Goal: Complete application form

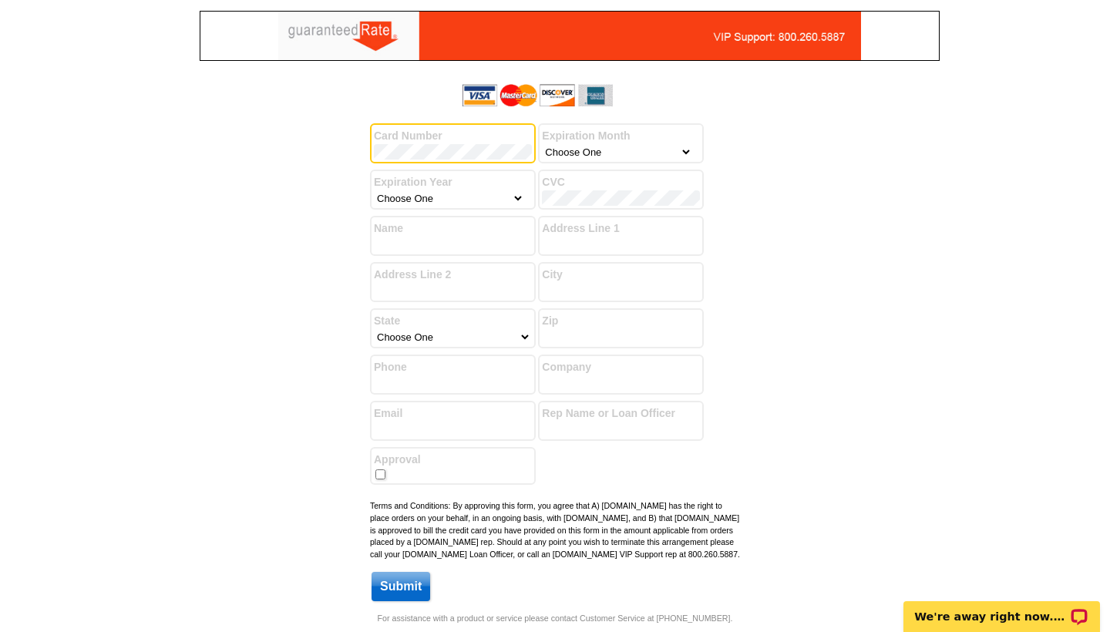
click at [771, 164] on div "Success! You have successfully submitted your billing information. Add another …" at bounding box center [555, 345] width 740 height 534
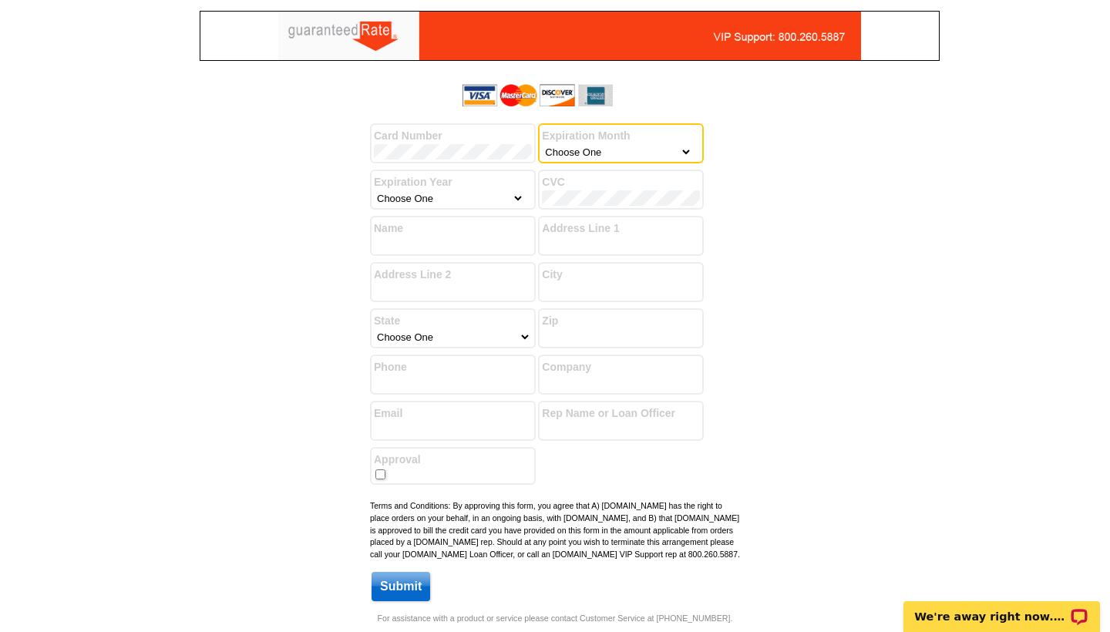
select select "11"
select select "2028"
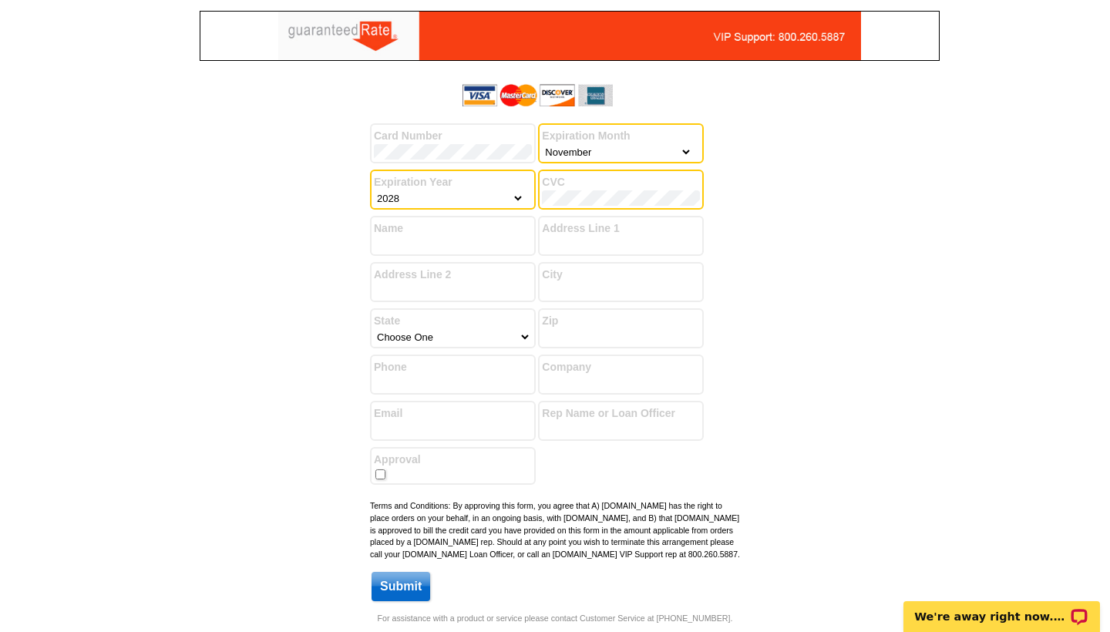
click at [425, 247] on input "Name" at bounding box center [453, 244] width 158 height 15
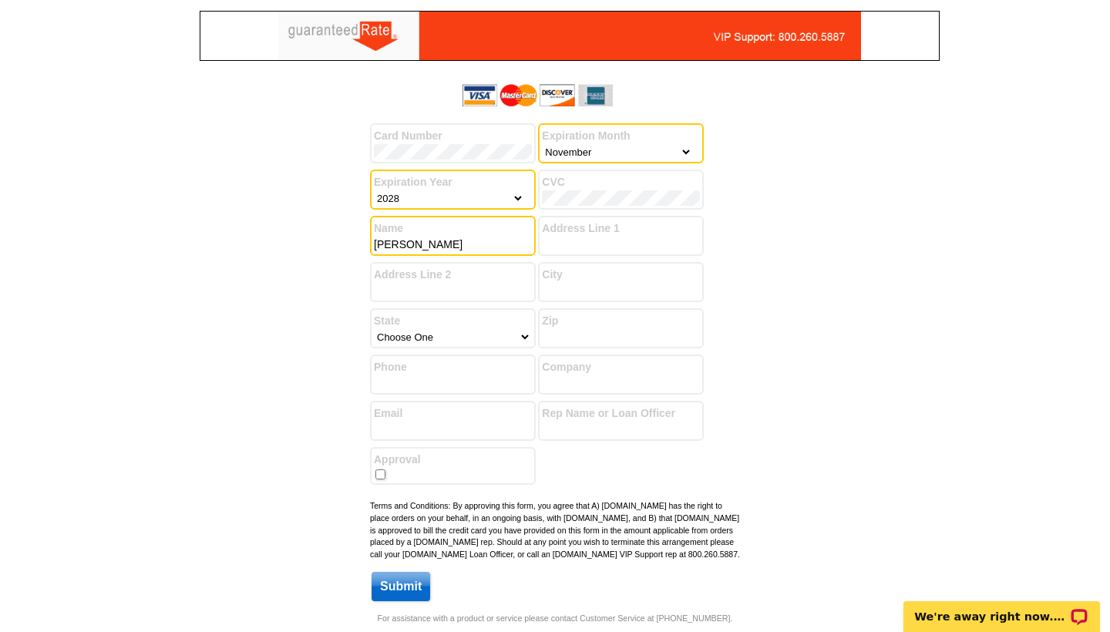
type input "[PERSON_NAME]"
click at [561, 247] on input "Address Line 1" at bounding box center [621, 244] width 158 height 15
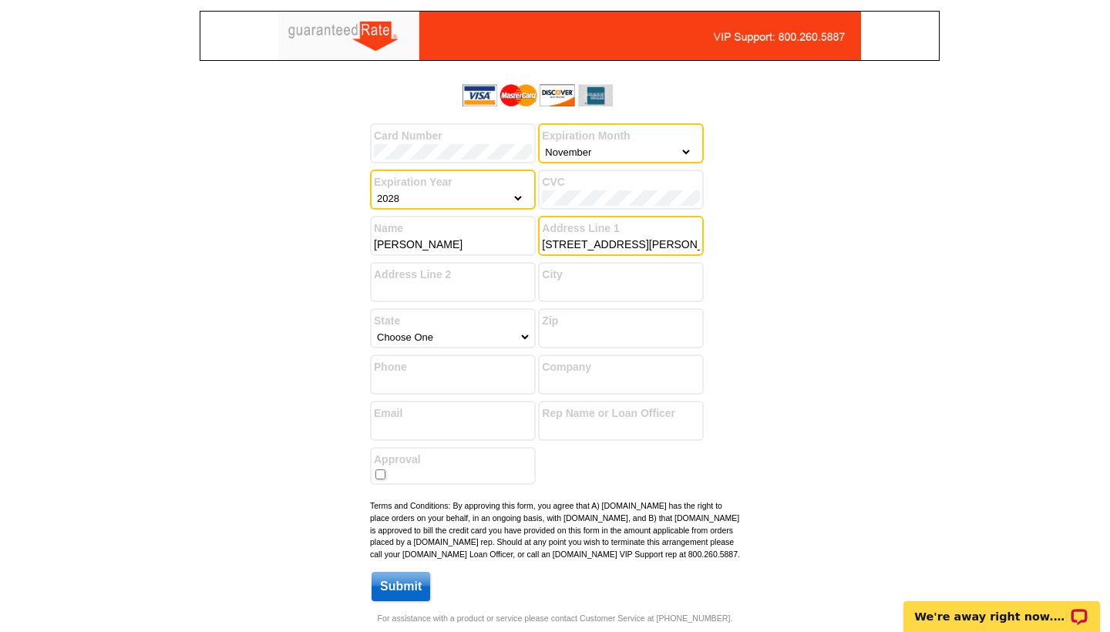
type input "[STREET_ADDRESS][PERSON_NAME]"
click at [575, 288] on input "City" at bounding box center [621, 290] width 158 height 15
type input "Elmhurst"
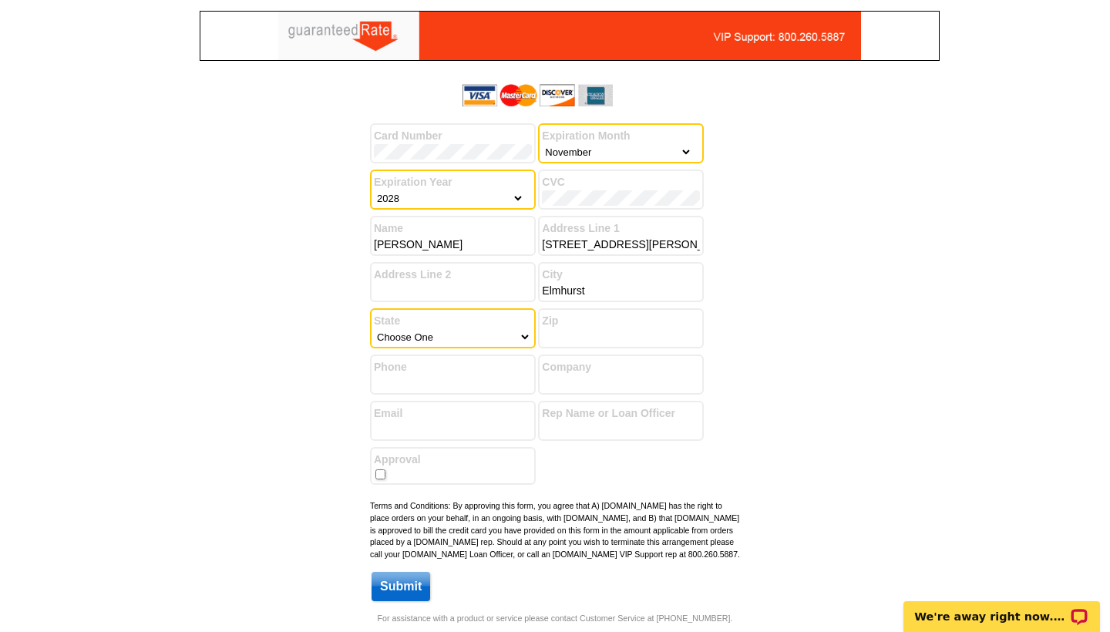
select select "14"
click at [602, 332] on input "Zip" at bounding box center [621, 336] width 158 height 15
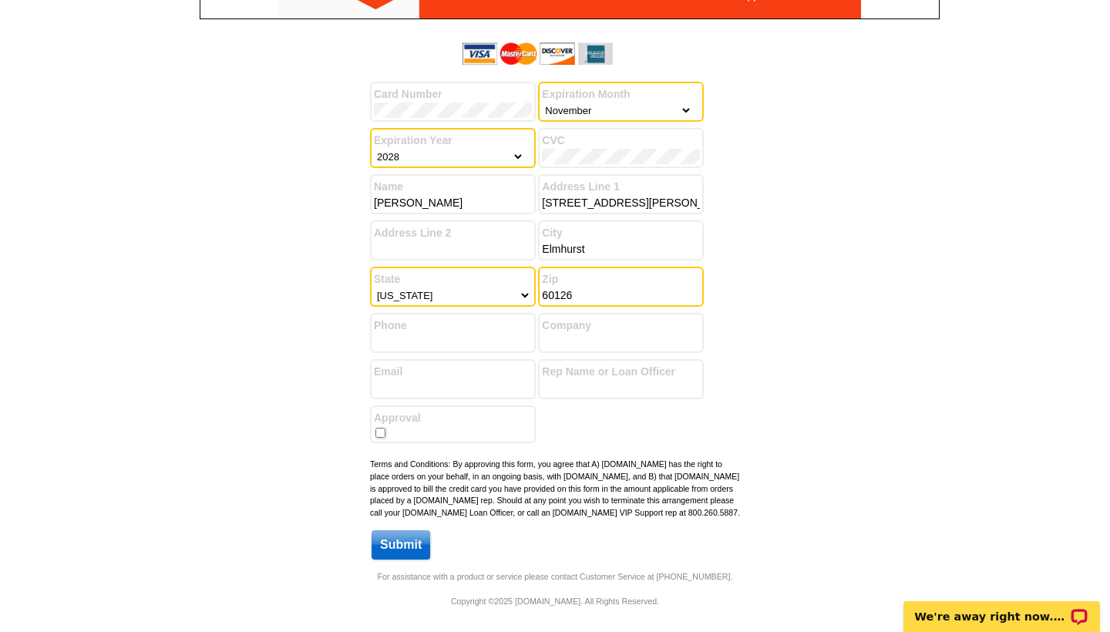
scroll to position [49, 0]
type input "60126"
click at [453, 334] on input "Phone" at bounding box center [453, 341] width 158 height 15
type input "6306061197"
click at [556, 348] on form "Card Number Expiration Month Choose One January February March April May June J…" at bounding box center [555, 298] width 370 height 525
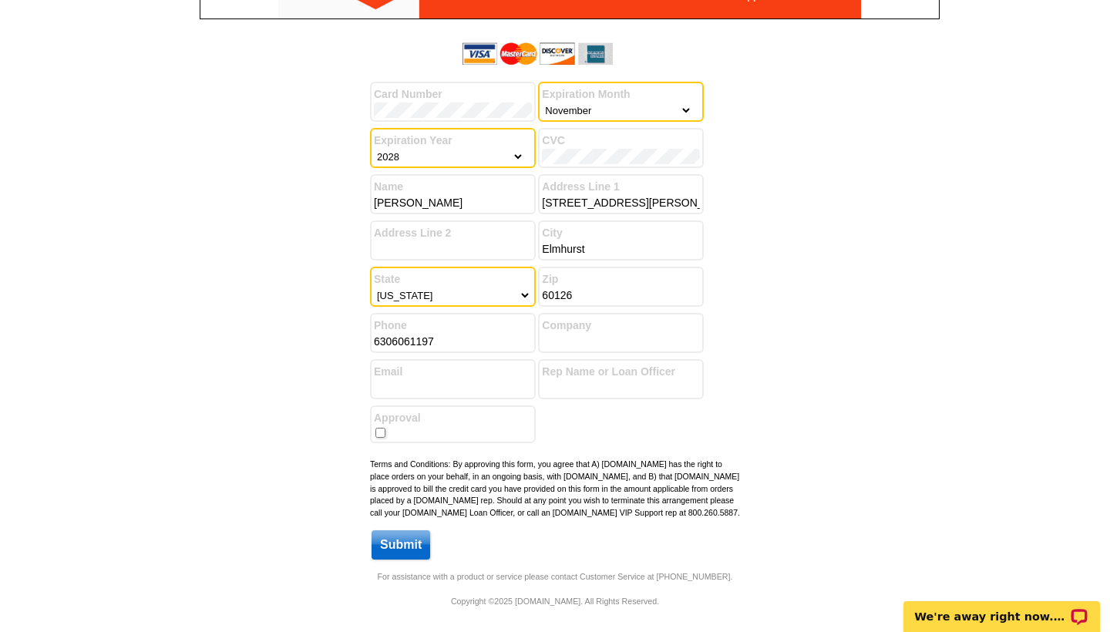
click at [561, 343] on input "Company" at bounding box center [621, 341] width 158 height 15
type input "@ properties"
click at [463, 382] on input "Email" at bounding box center [453, 387] width 158 height 15
type input "[EMAIL_ADDRESS][DOMAIN_NAME]"
click at [380, 428] on input "checkbox" at bounding box center [381, 433] width 10 height 10
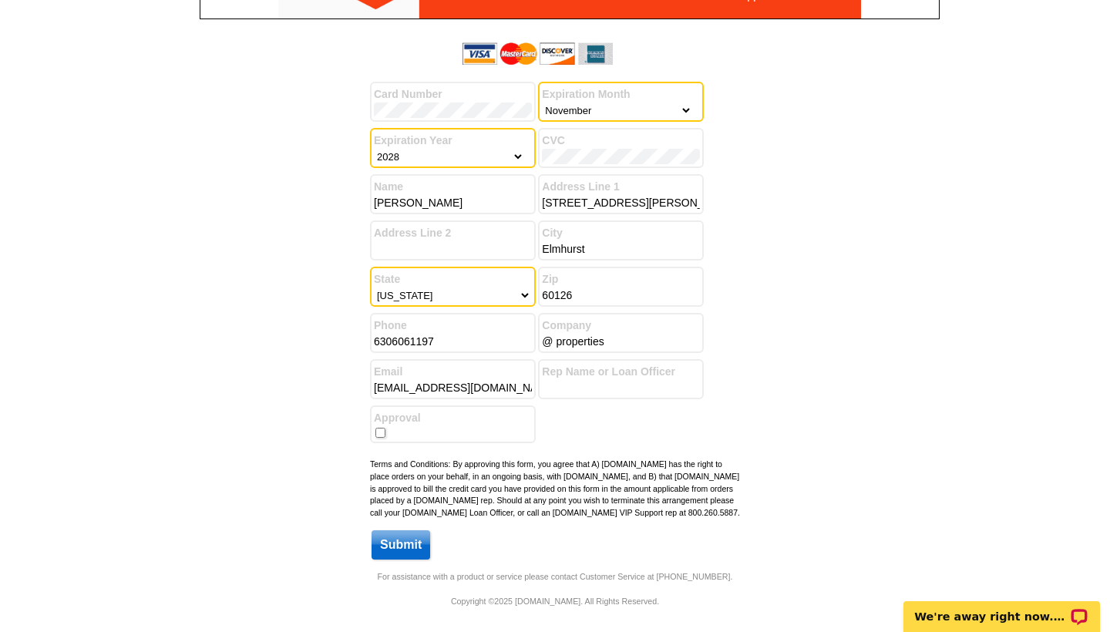
checkbox input "true"
click at [404, 548] on input "Submit" at bounding box center [401, 545] width 59 height 29
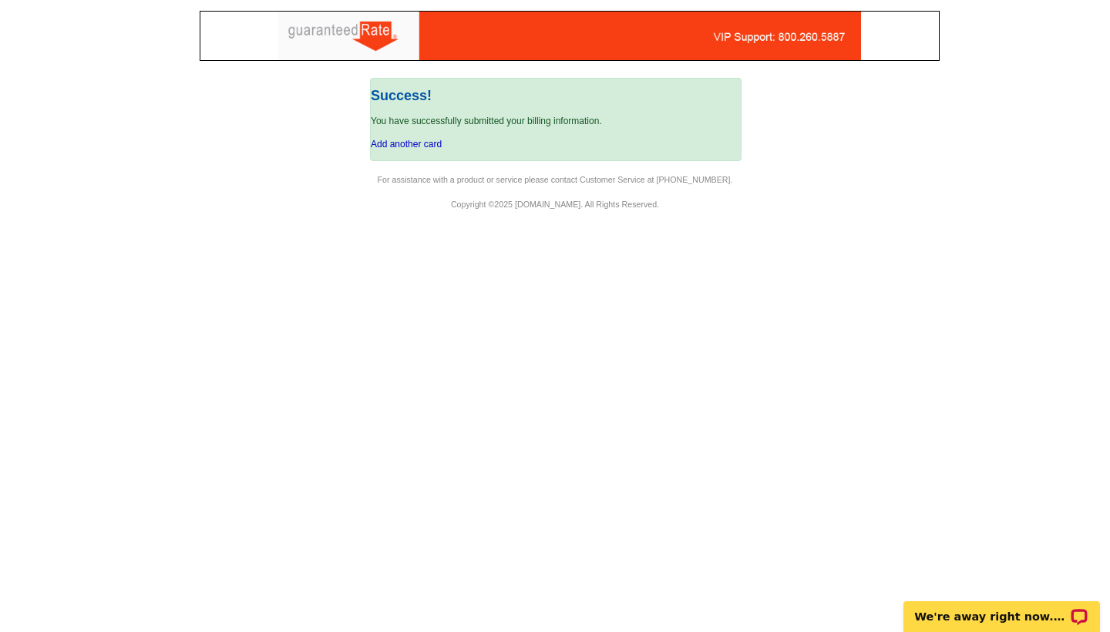
scroll to position [0, 0]
